Goal: Task Accomplishment & Management: Manage account settings

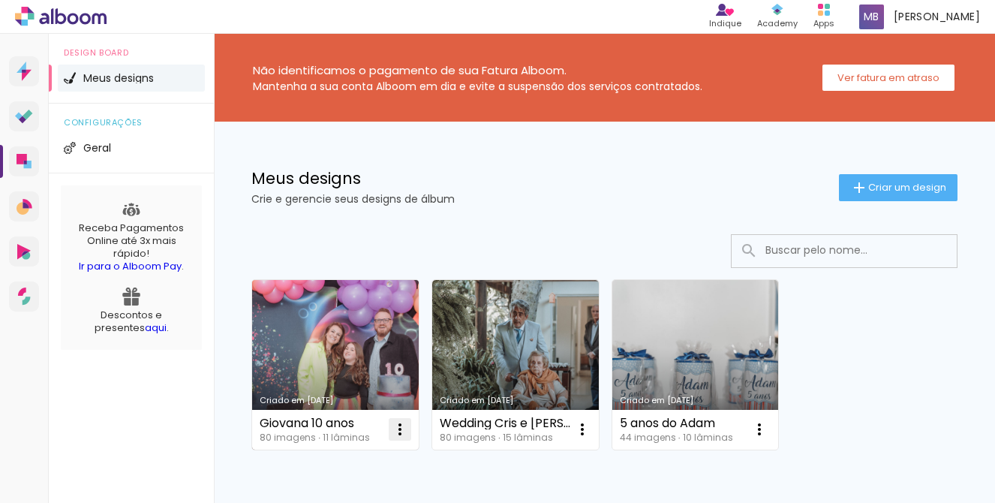
click at [404, 433] on iron-icon at bounding box center [400, 429] width 18 height 18
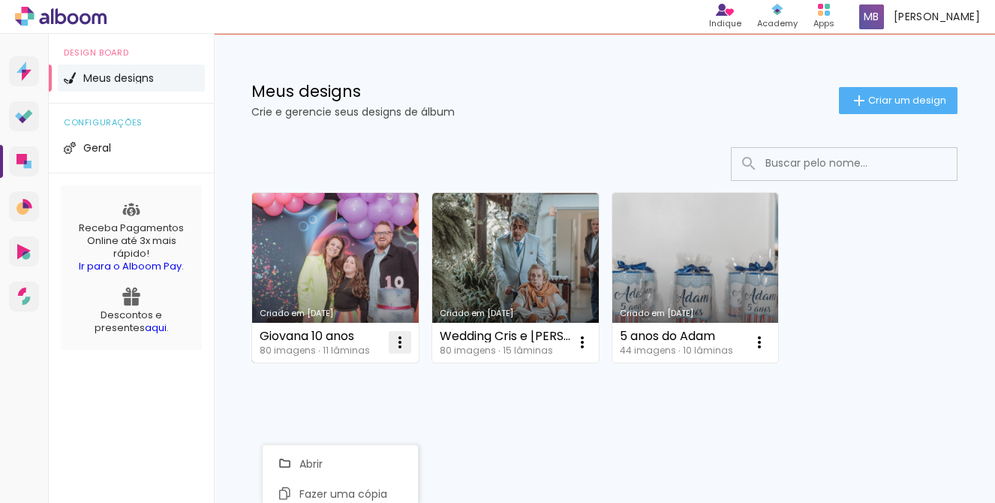
scroll to position [87, 0]
click at [405, 343] on iron-icon at bounding box center [400, 342] width 18 height 18
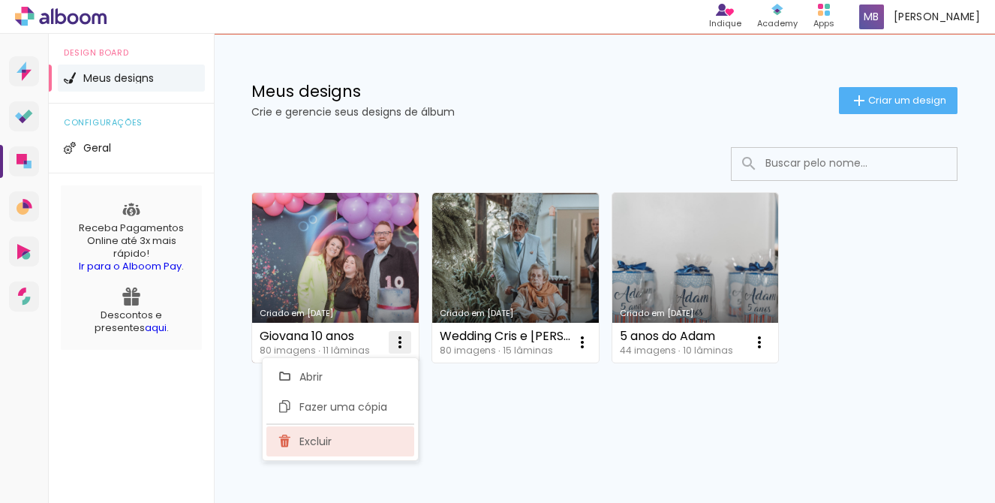
click at [309, 449] on paper-item "Excluir" at bounding box center [340, 441] width 148 height 30
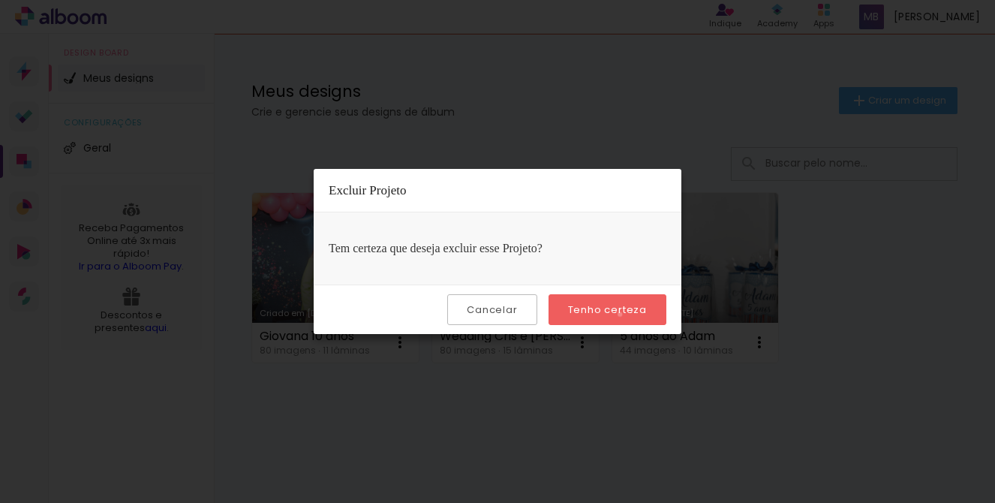
click at [0, 0] on slot "Tenho certeza" at bounding box center [0, 0] width 0 height 0
click at [0, 0] on slot "Cancelar" at bounding box center [0, 0] width 0 height 0
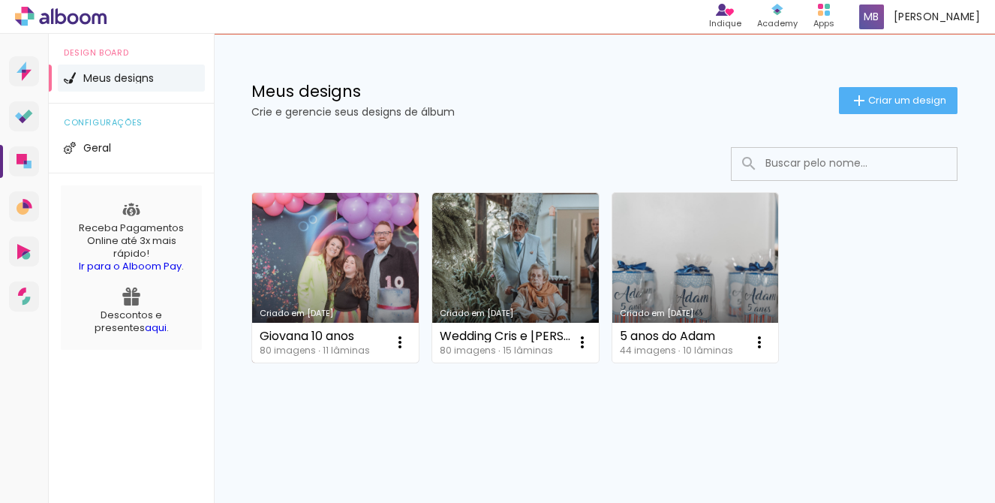
click at [342, 265] on link "Criado em 16/08/25" at bounding box center [335, 278] width 167 height 170
